Goal: Task Accomplishment & Management: Use online tool/utility

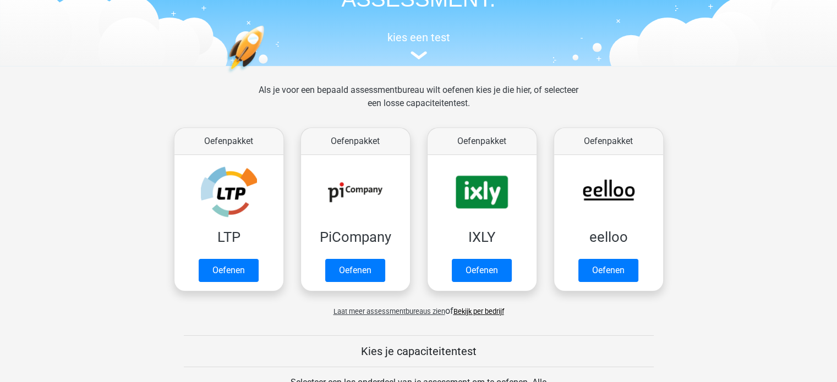
scroll to position [108, 0]
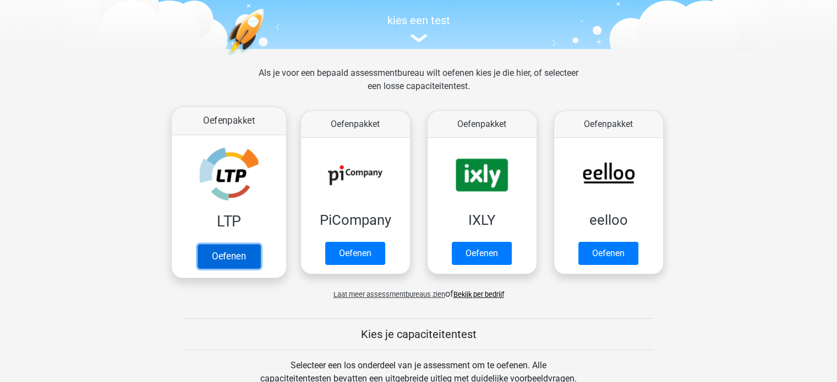
click at [228, 248] on link "Oefenen" at bounding box center [228, 256] width 63 height 24
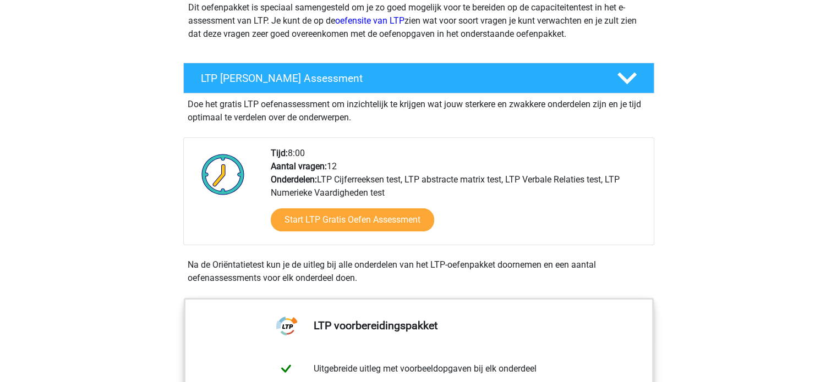
scroll to position [152, 0]
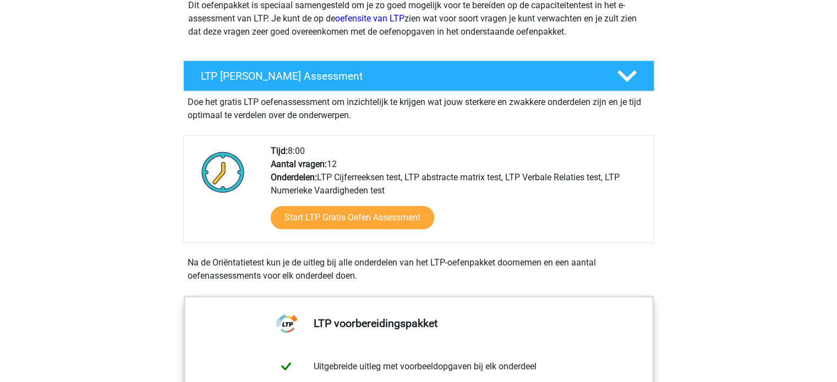
click at [389, 231] on div "Start LTP Gratis Oefen Assessment" at bounding box center [458, 220] width 374 height 45
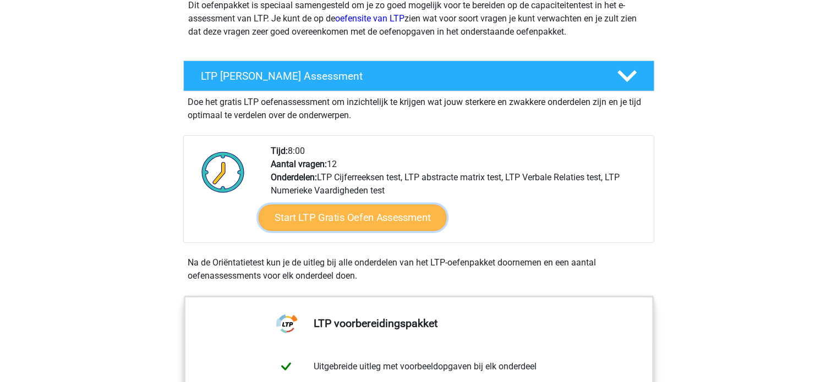
click at [390, 213] on link "Start LTP Gratis Oefen Assessment" at bounding box center [352, 218] width 188 height 26
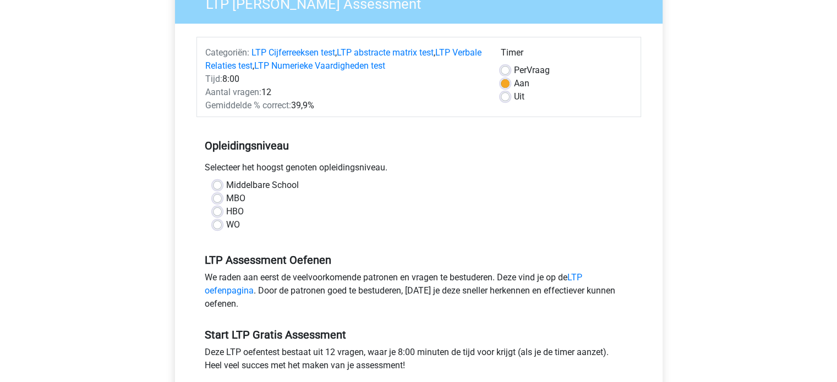
scroll to position [108, 0]
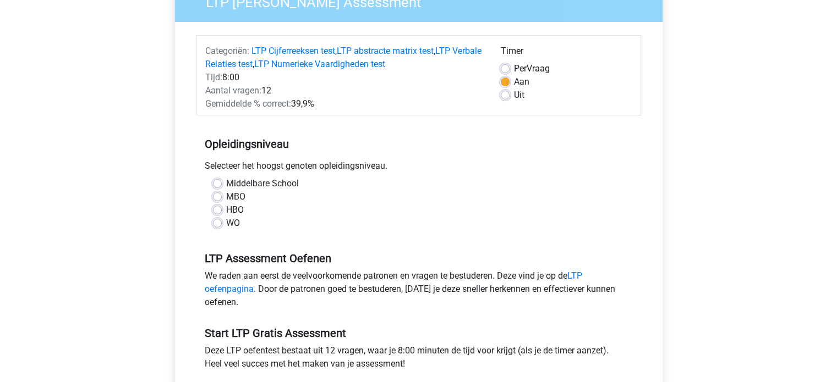
click at [226, 182] on label "Middelbare School" at bounding box center [262, 183] width 73 height 13
click at [215, 182] on input "Middelbare School" at bounding box center [217, 182] width 9 height 11
radio input "true"
click at [209, 221] on div "Middelbare School MBO HBO WO" at bounding box center [419, 203] width 428 height 53
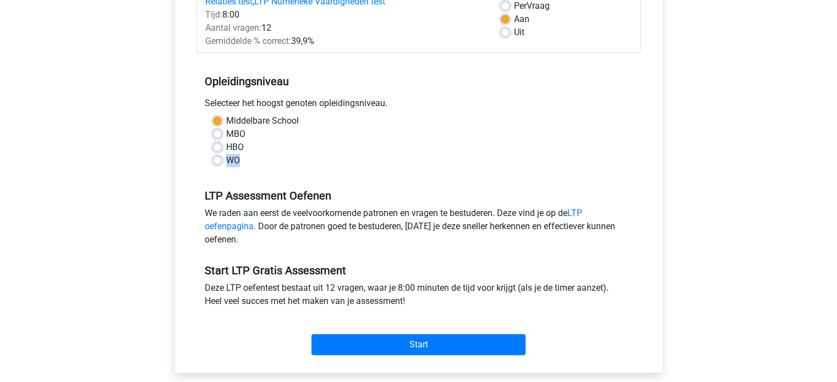
scroll to position [181, 0]
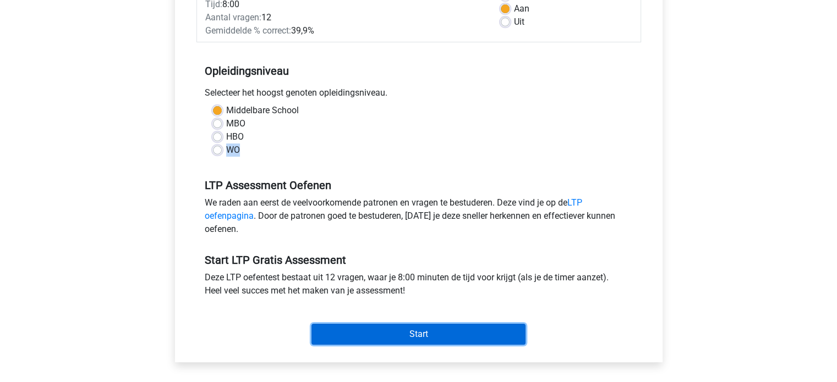
click at [478, 338] on input "Start" at bounding box center [418, 334] width 214 height 21
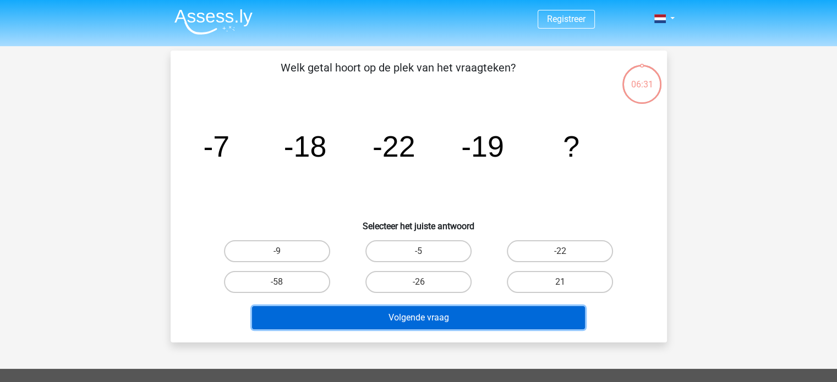
click at [405, 315] on button "Volgende vraag" at bounding box center [418, 317] width 333 height 23
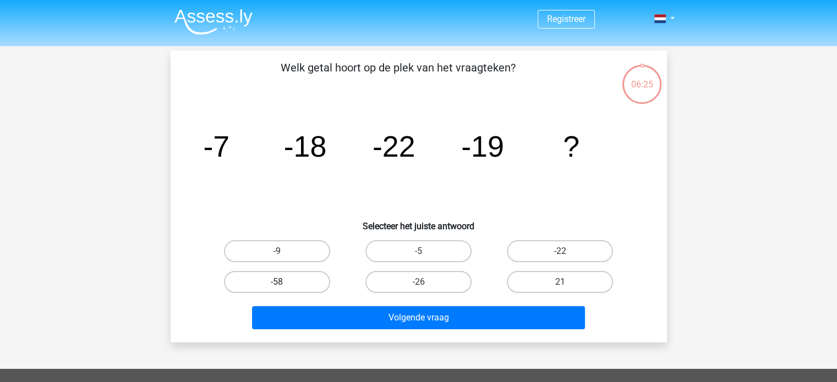
click at [287, 272] on label "-58" at bounding box center [277, 282] width 106 height 22
click at [284, 282] on input "-58" at bounding box center [280, 285] width 7 height 7
radio input "true"
click at [282, 251] on input "-9" at bounding box center [280, 254] width 7 height 7
radio input "true"
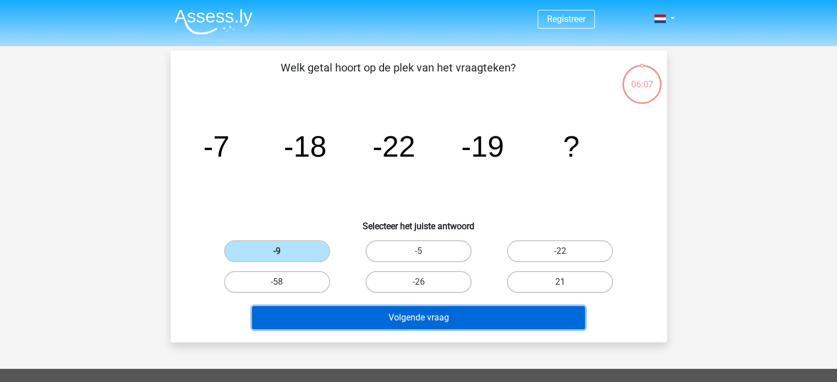
click at [402, 312] on button "Volgende vraag" at bounding box center [418, 317] width 333 height 23
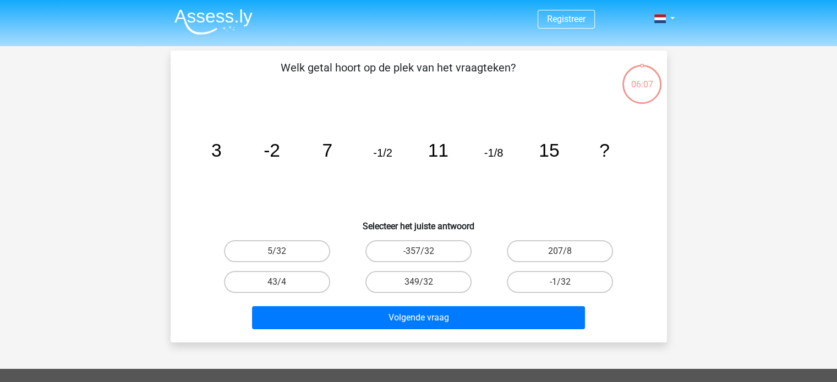
scroll to position [51, 0]
